Goal: Task Accomplishment & Management: Complete application form

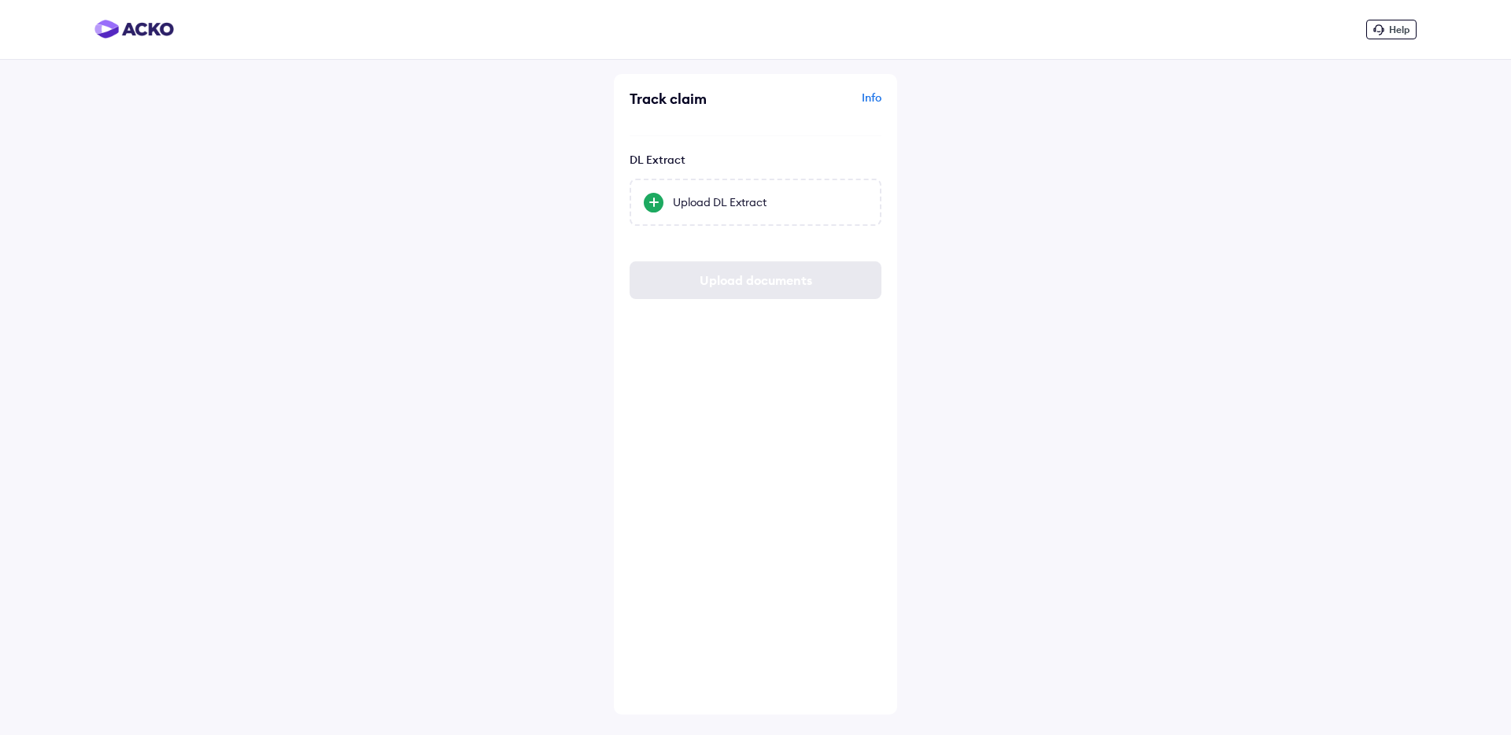
click at [447, 374] on div "Help Track claim Info DL Extract Upload DL Extract Upload documents" at bounding box center [755, 367] width 1511 height 735
click at [510, 422] on div "Help Track claim Info DL Extract Upload DL Extract Upload documents" at bounding box center [755, 367] width 1511 height 735
click at [759, 204] on div "Upload DL Extract" at bounding box center [770, 202] width 194 height 16
click at [0, 0] on input "Upload DL Extract" at bounding box center [0, 0] width 0 height 0
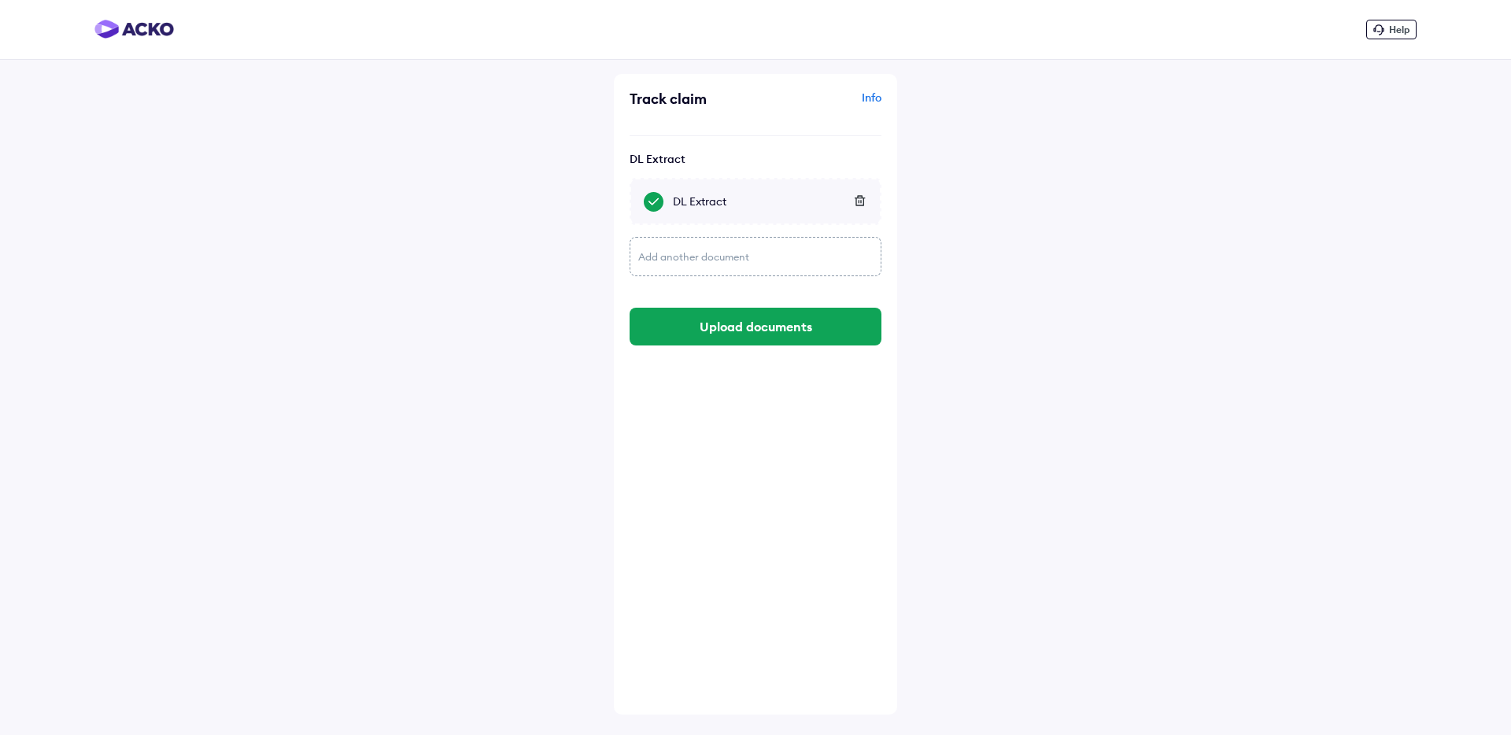
click at [684, 253] on div "Add another document" at bounding box center [755, 256] width 252 height 39
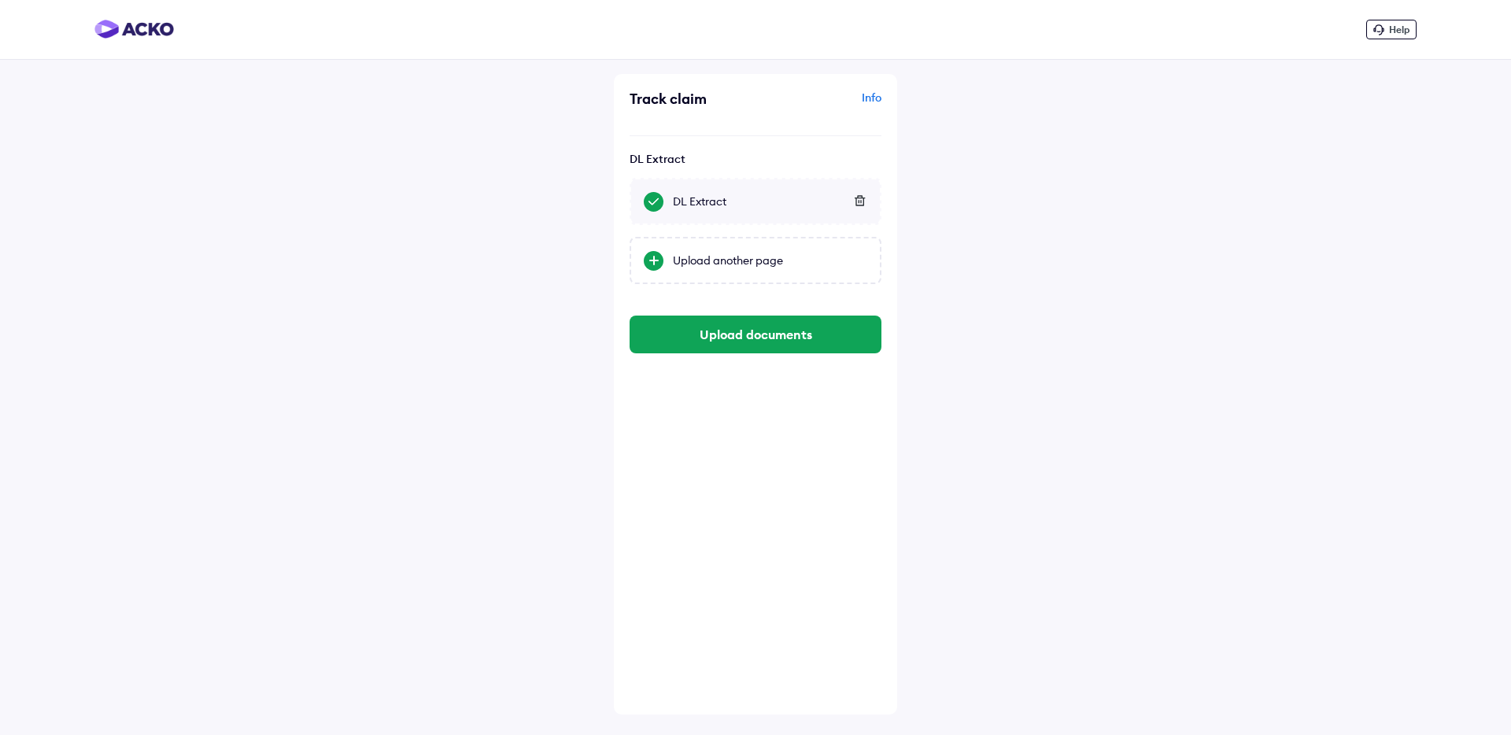
click at [684, 253] on div "Upload another page" at bounding box center [770, 261] width 194 height 16
click at [0, 0] on input "Upload another page" at bounding box center [0, 0] width 0 height 0
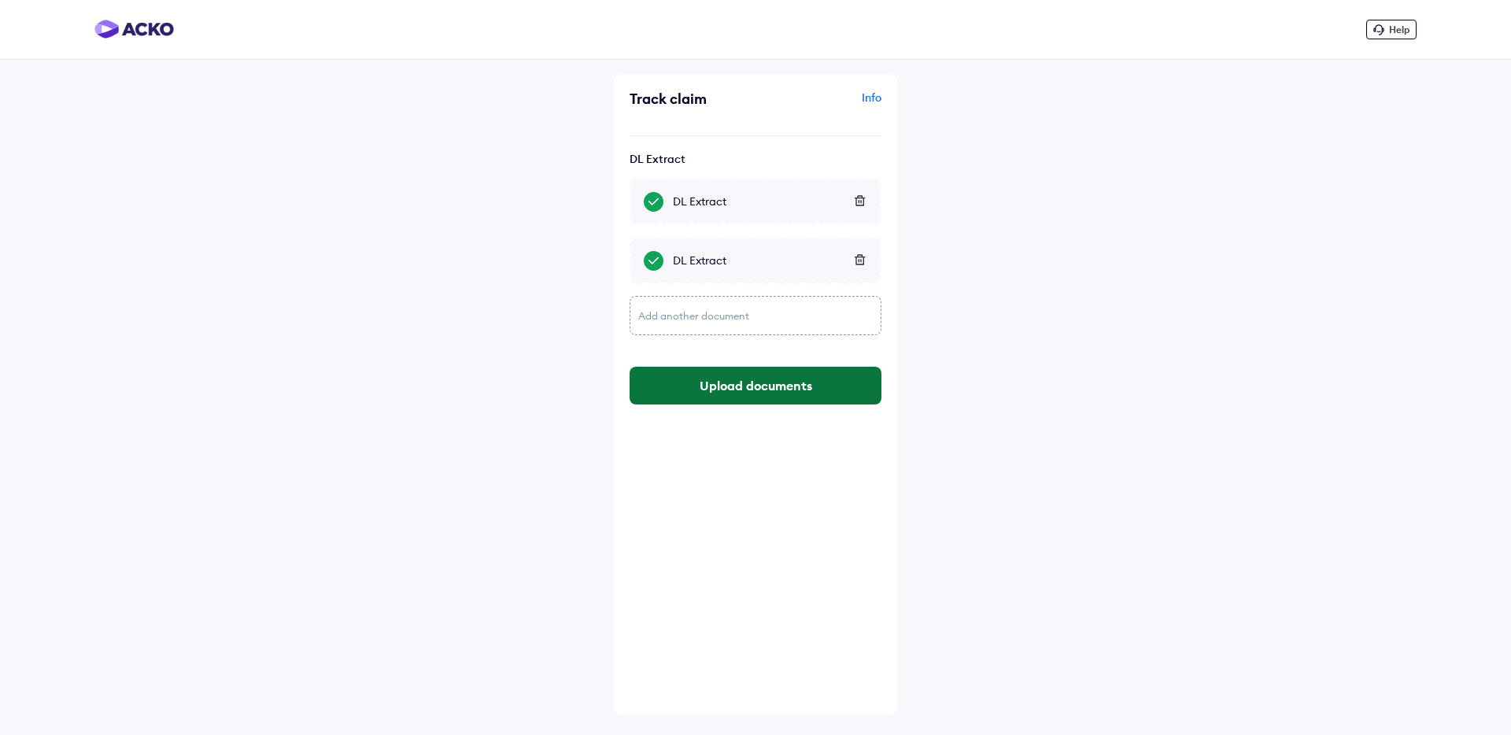
click at [713, 384] on button "Upload documents" at bounding box center [755, 386] width 252 height 38
